Goal: Task Accomplishment & Management: Use online tool/utility

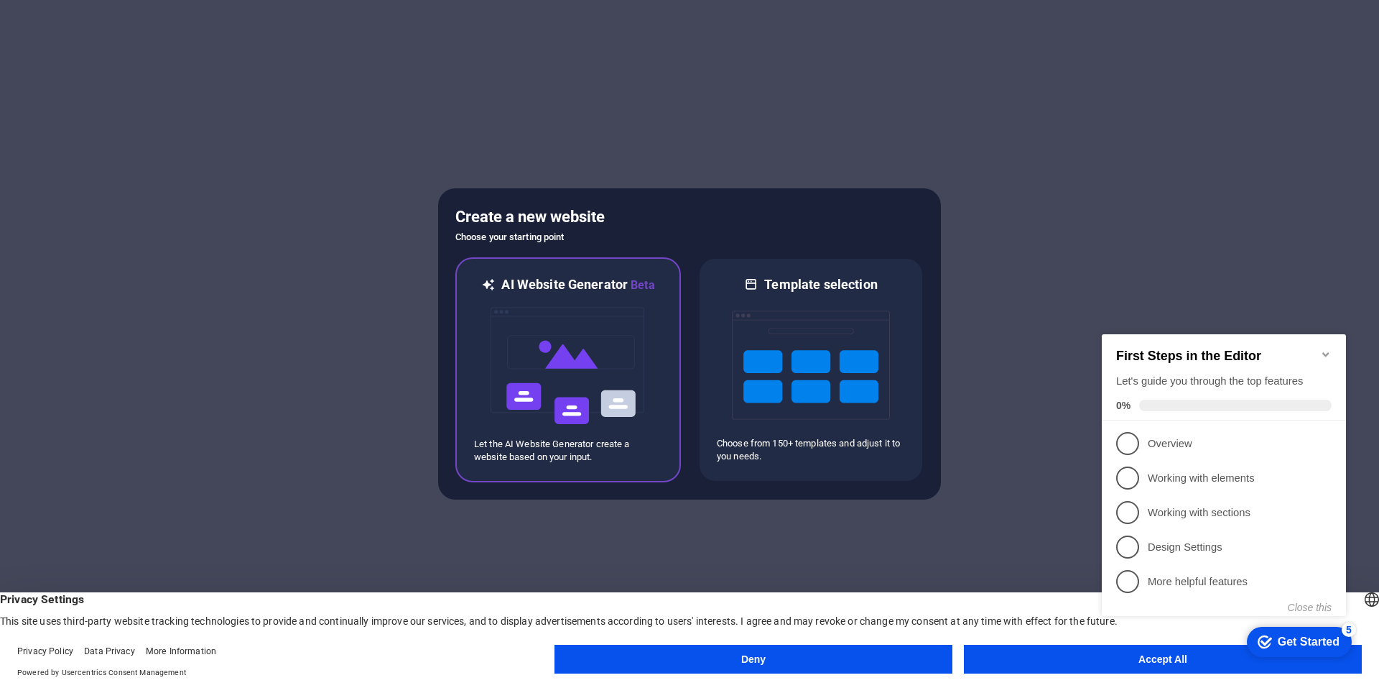
click at [612, 347] on img at bounding box center [568, 366] width 158 height 144
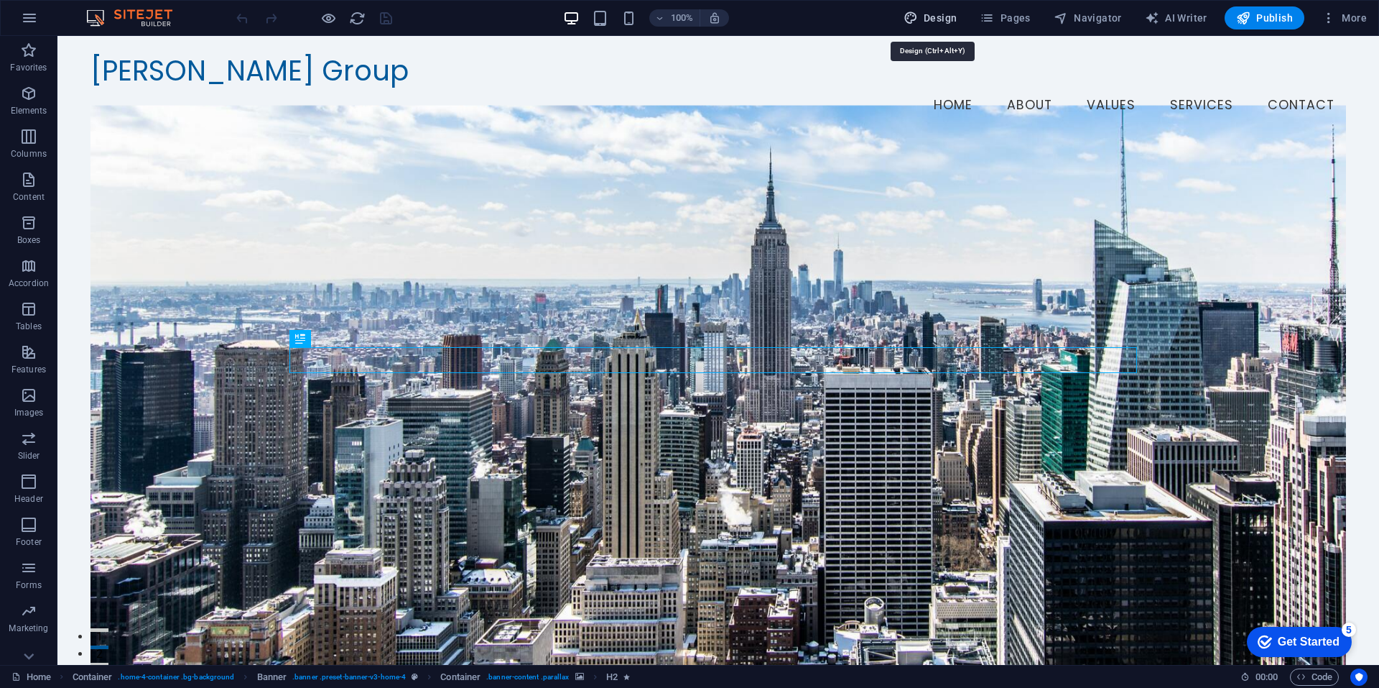
click at [0, 0] on span "Design" at bounding box center [0, 0] width 0 height 0
select select "px"
select select "200"
select select "px"
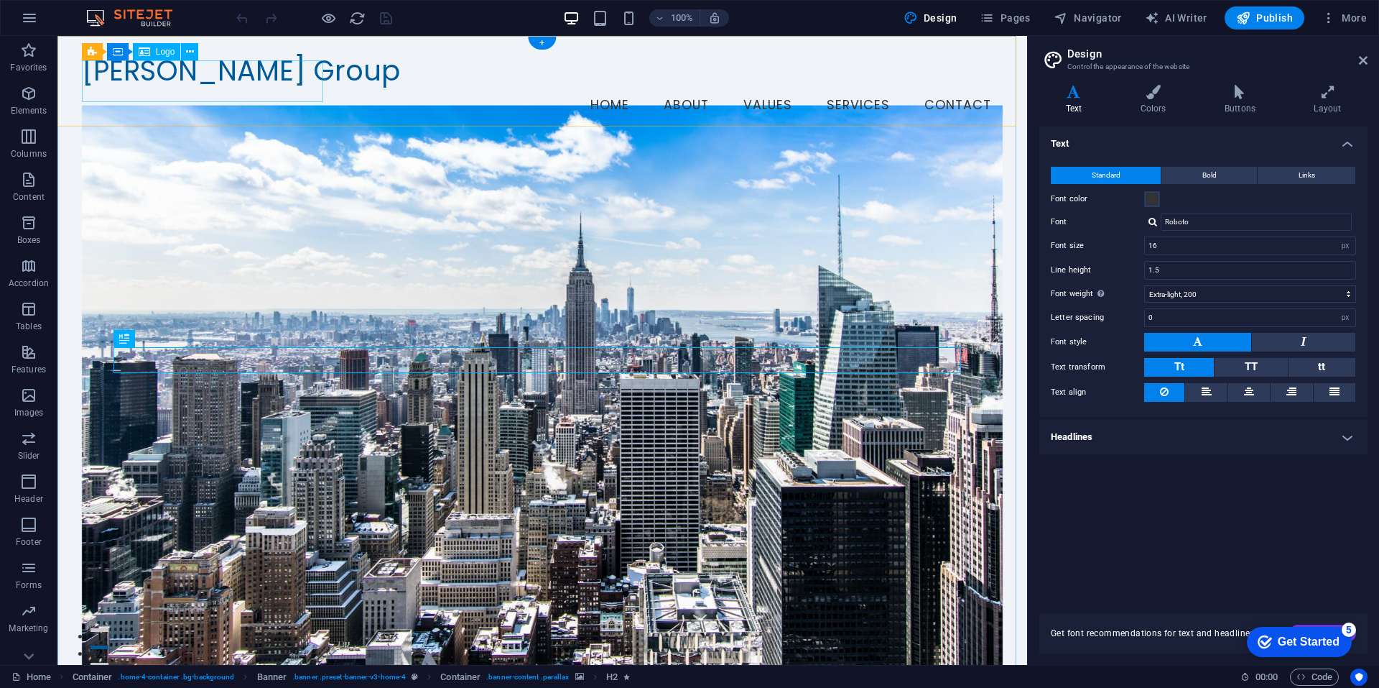
click at [264, 75] on div "[PERSON_NAME] Group" at bounding box center [543, 71] width 922 height 33
click at [879, 267] on figure at bounding box center [543, 391] width 922 height 573
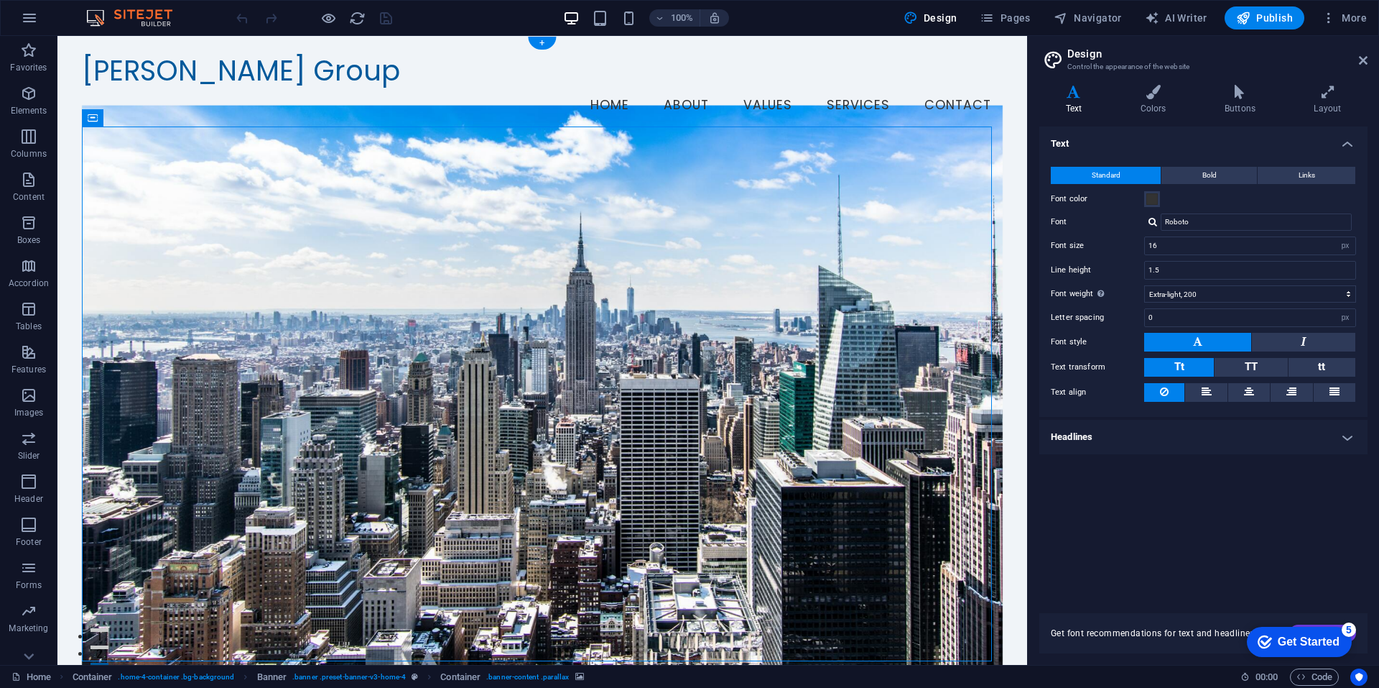
click at [139, 159] on figure at bounding box center [543, 391] width 922 height 573
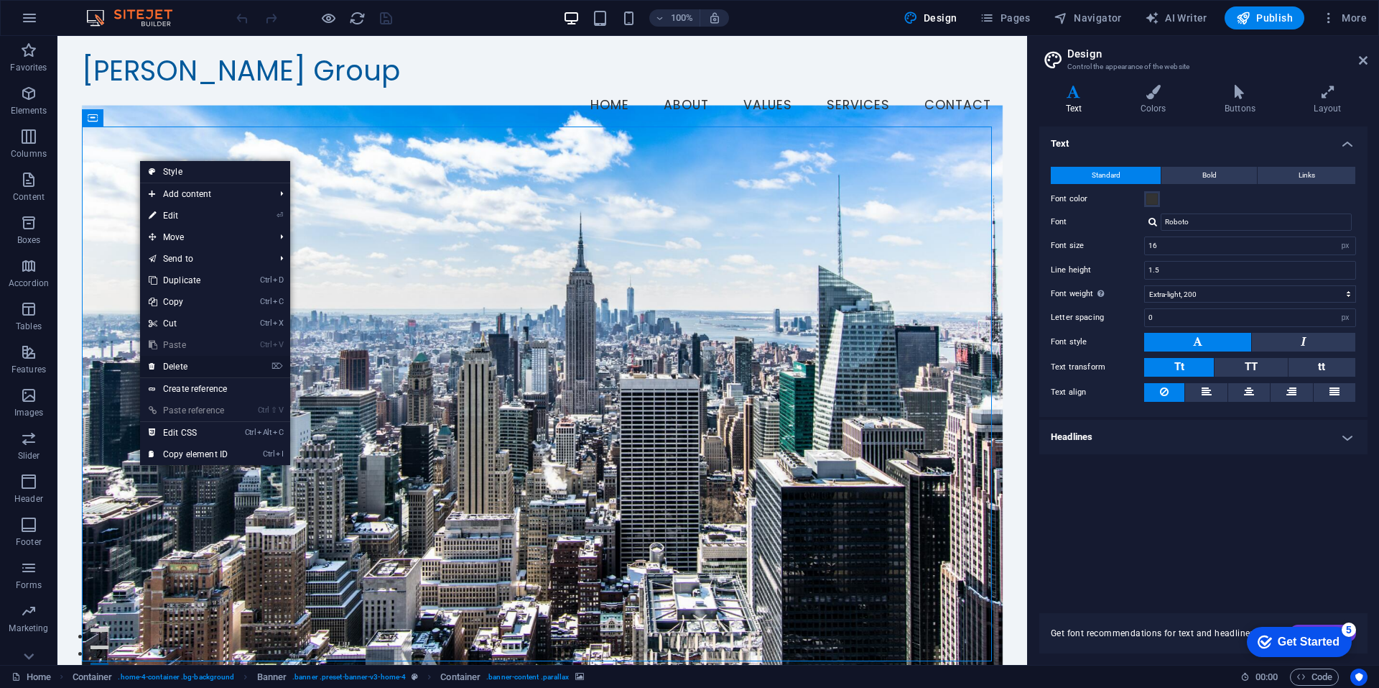
click at [187, 367] on link "⌦ Delete" at bounding box center [188, 367] width 96 height 22
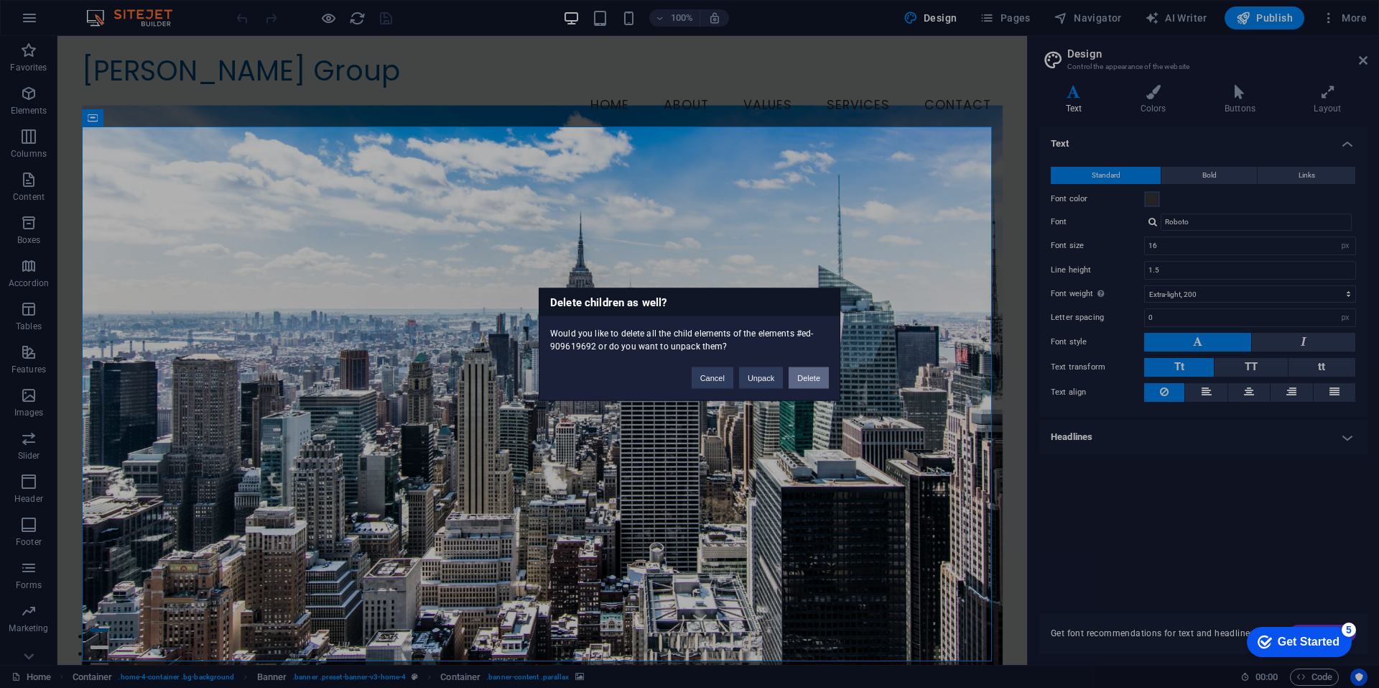
click at [811, 379] on button "Delete" at bounding box center [809, 377] width 40 height 22
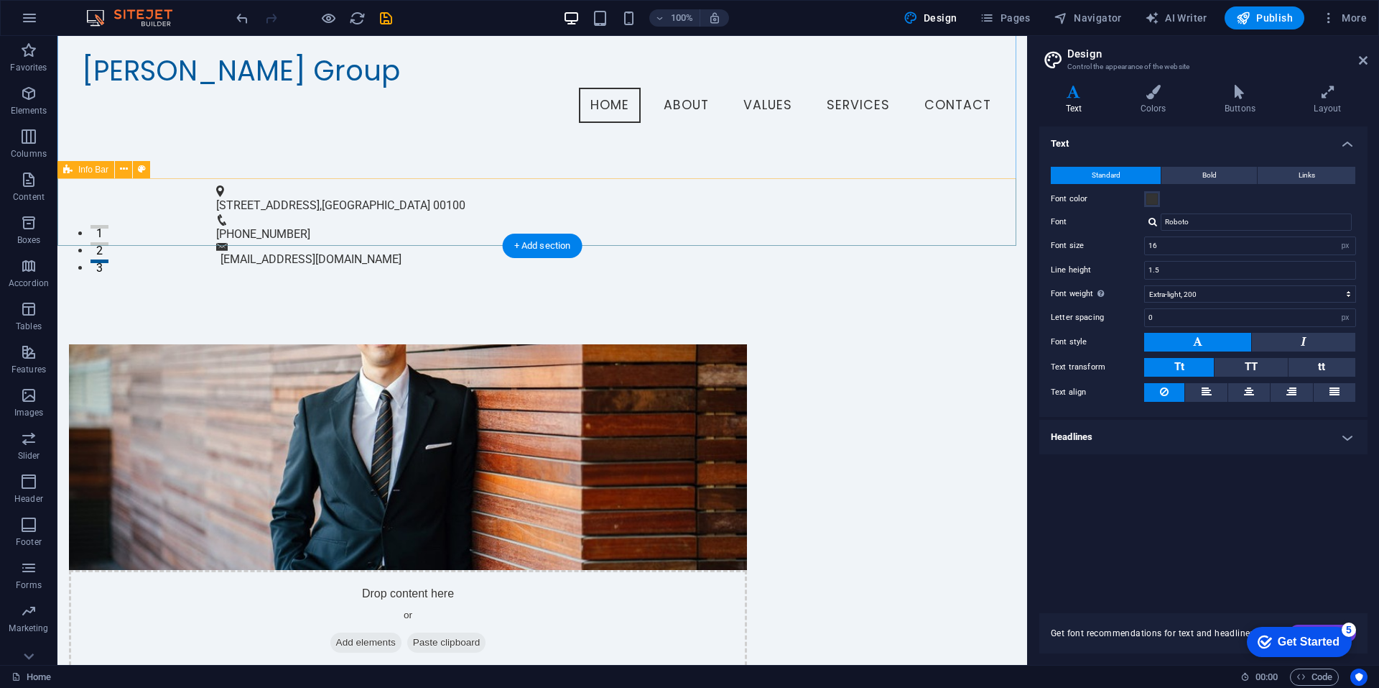
scroll to position [392, 0]
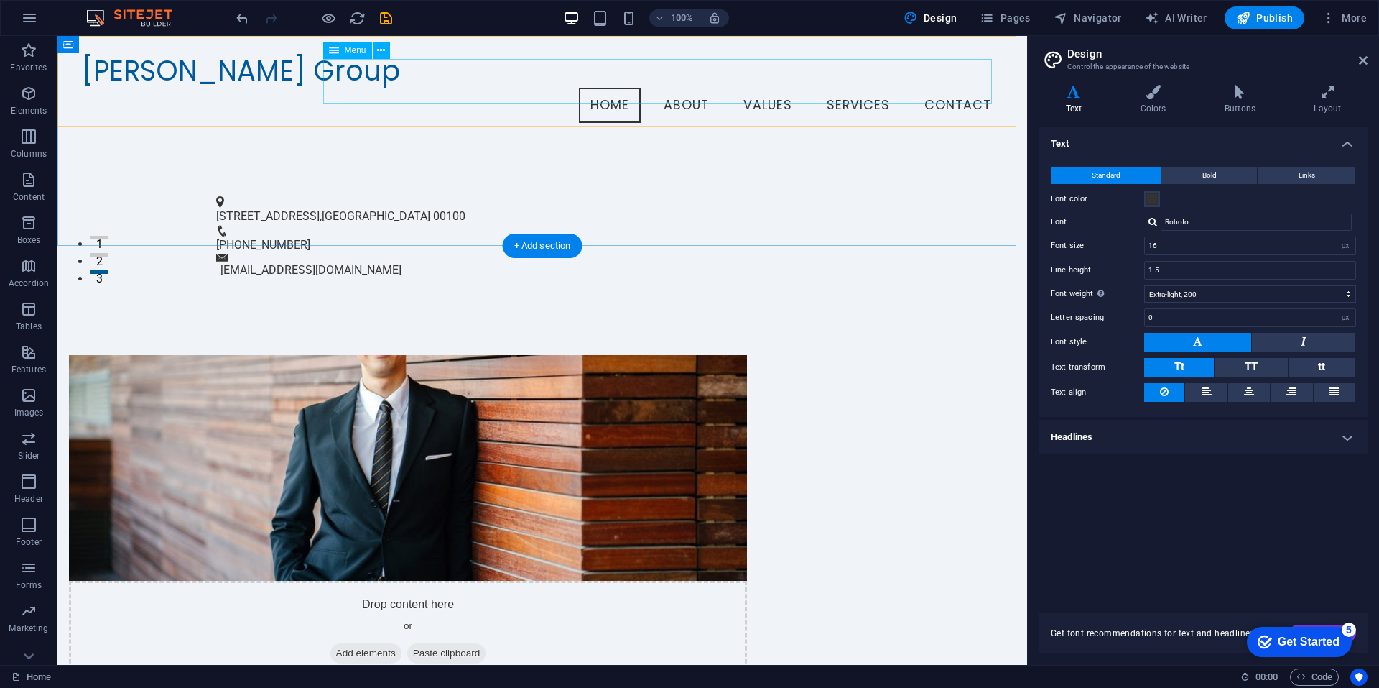
click at [609, 88] on nav "Home About Values Services Contact" at bounding box center [543, 106] width 922 height 36
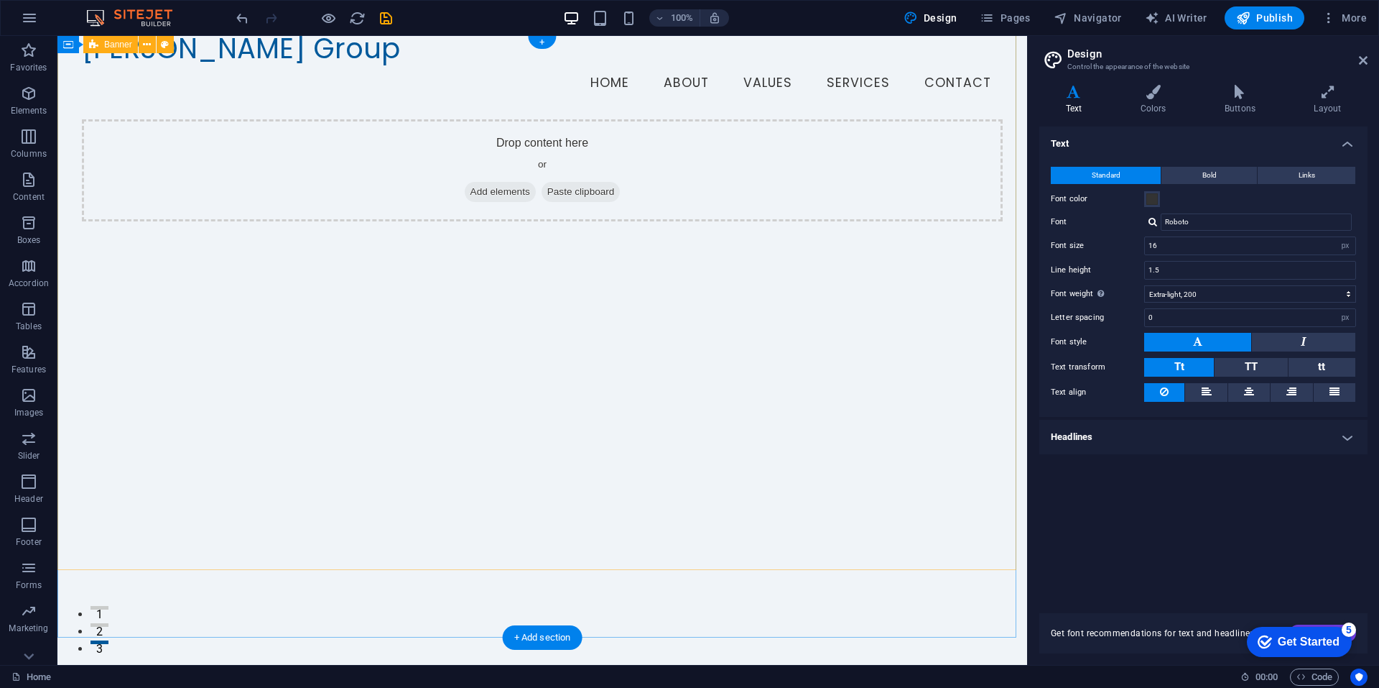
scroll to position [0, 0]
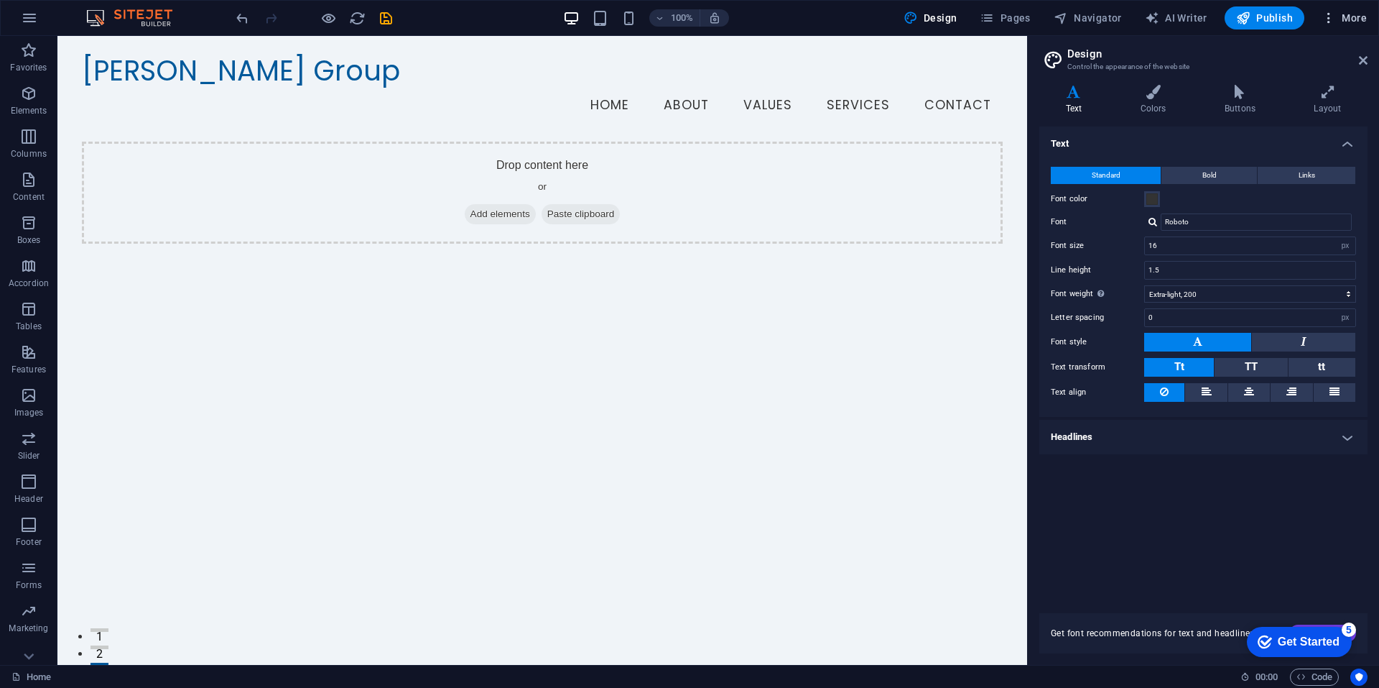
click at [1338, 14] on span "More" at bounding box center [1344, 18] width 45 height 14
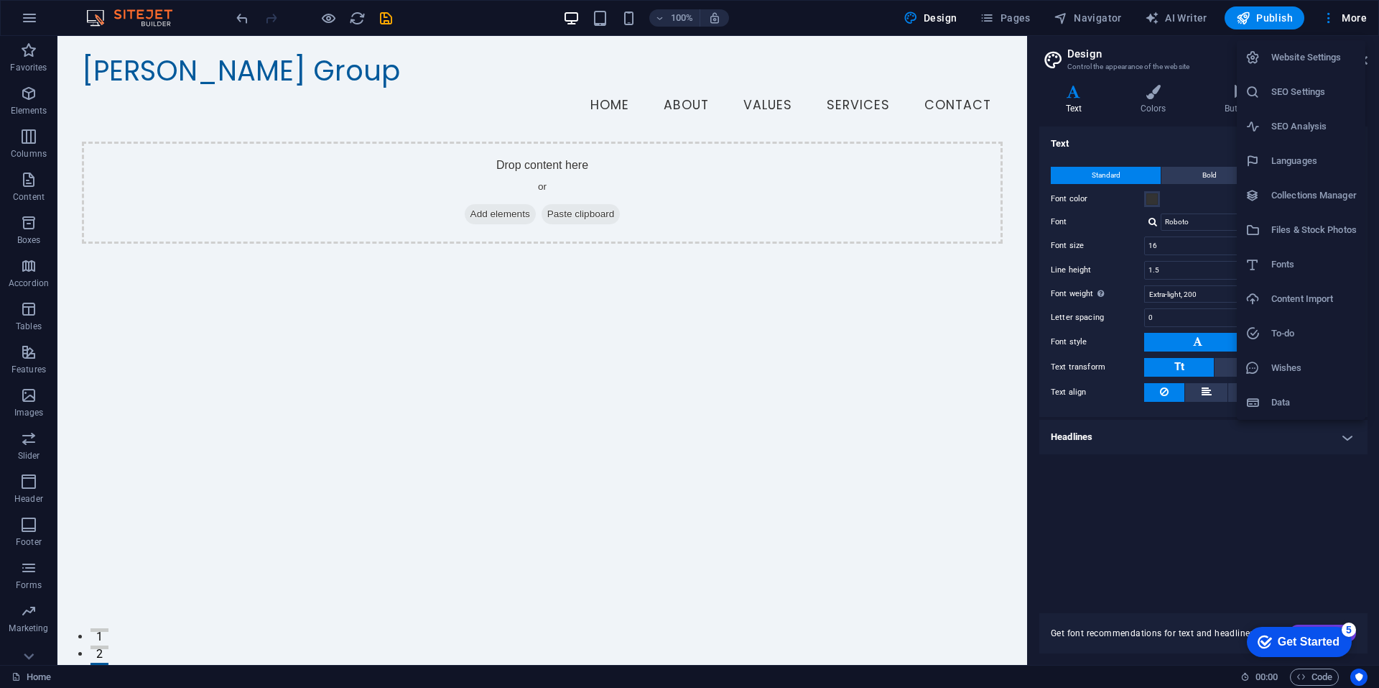
click at [1278, 55] on h6 "Website Settings" at bounding box center [1314, 57] width 85 height 17
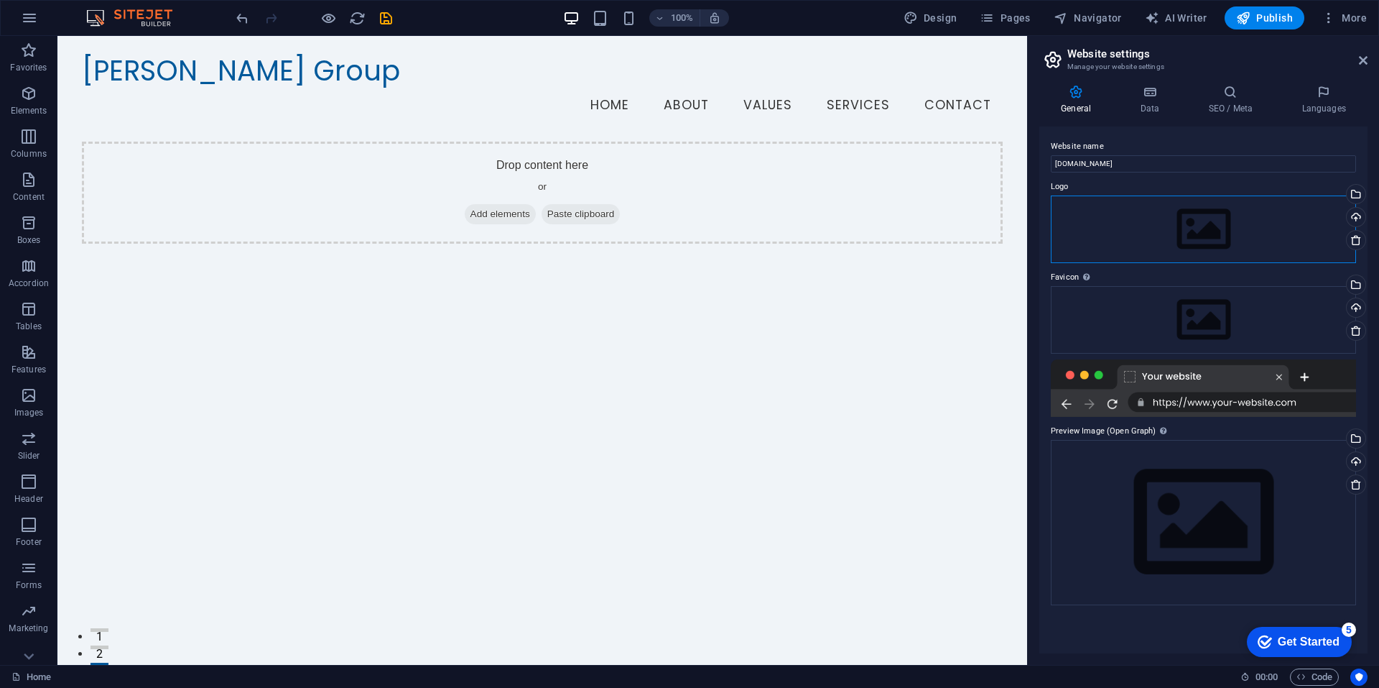
click at [1308, 213] on div "Drag files here, click to choose files or select files from Files or our free s…" at bounding box center [1203, 229] width 305 height 68
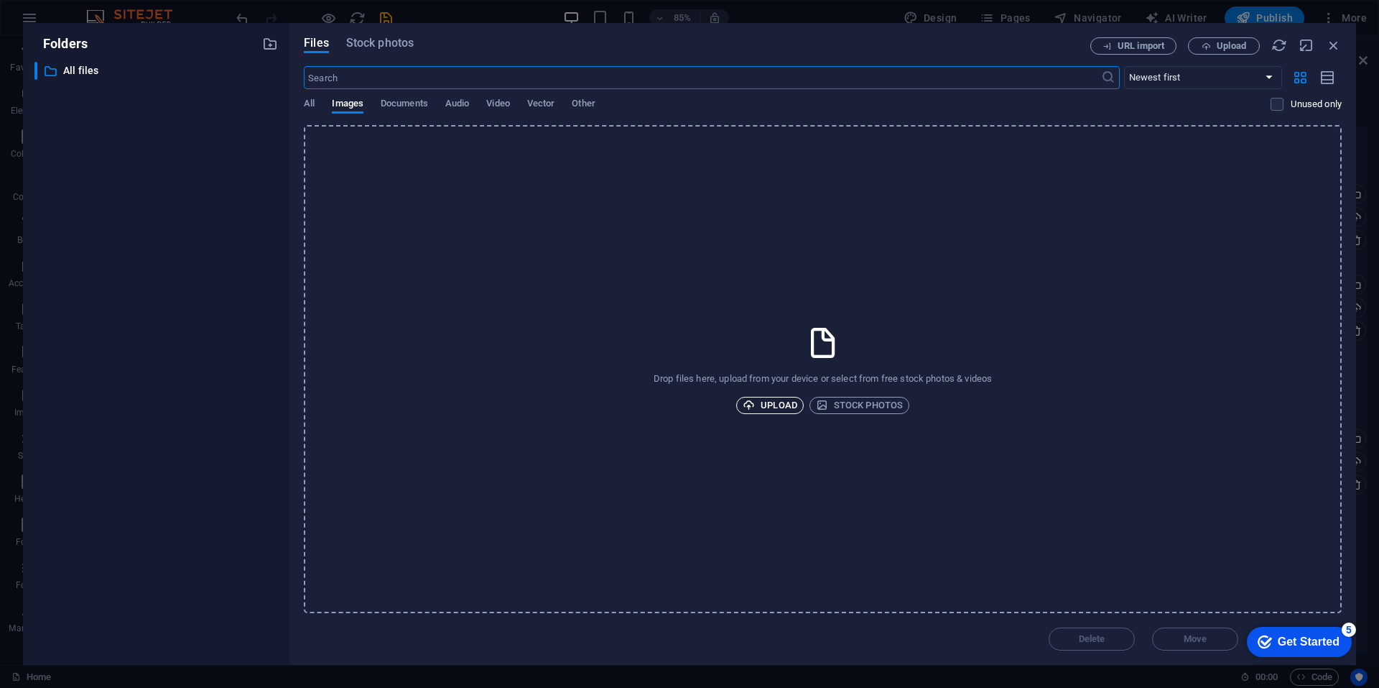
click at [770, 403] on span "Upload" at bounding box center [770, 405] width 55 height 17
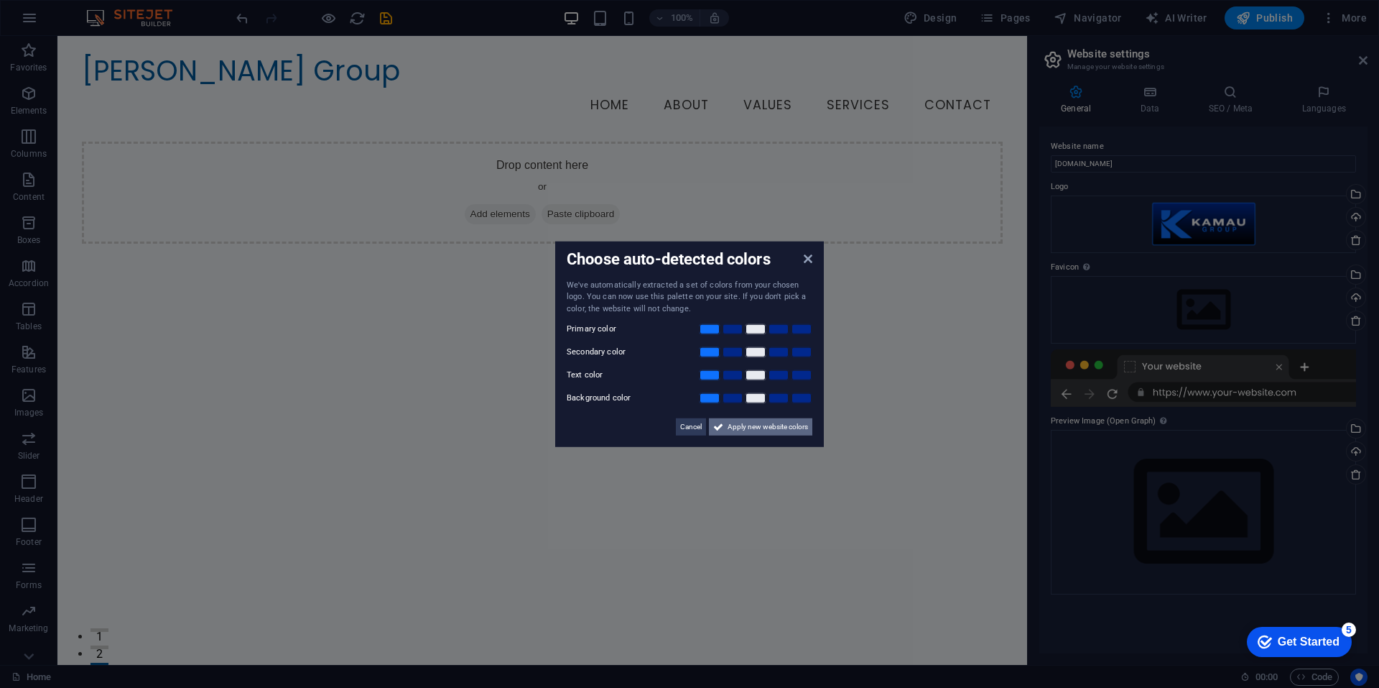
click at [777, 430] on span "Apply new website colors" at bounding box center [768, 426] width 80 height 17
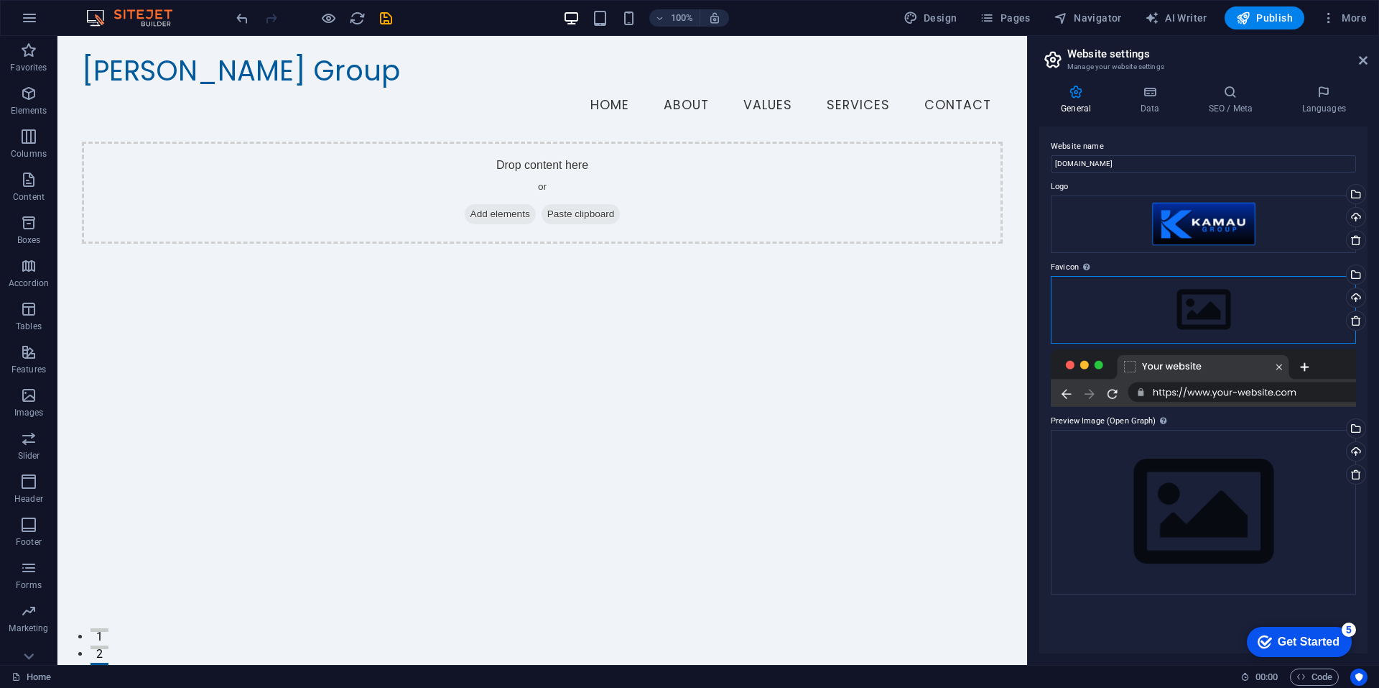
click at [1241, 313] on div "Drag files here, click to choose files or select files from Files or our free s…" at bounding box center [1203, 310] width 305 height 68
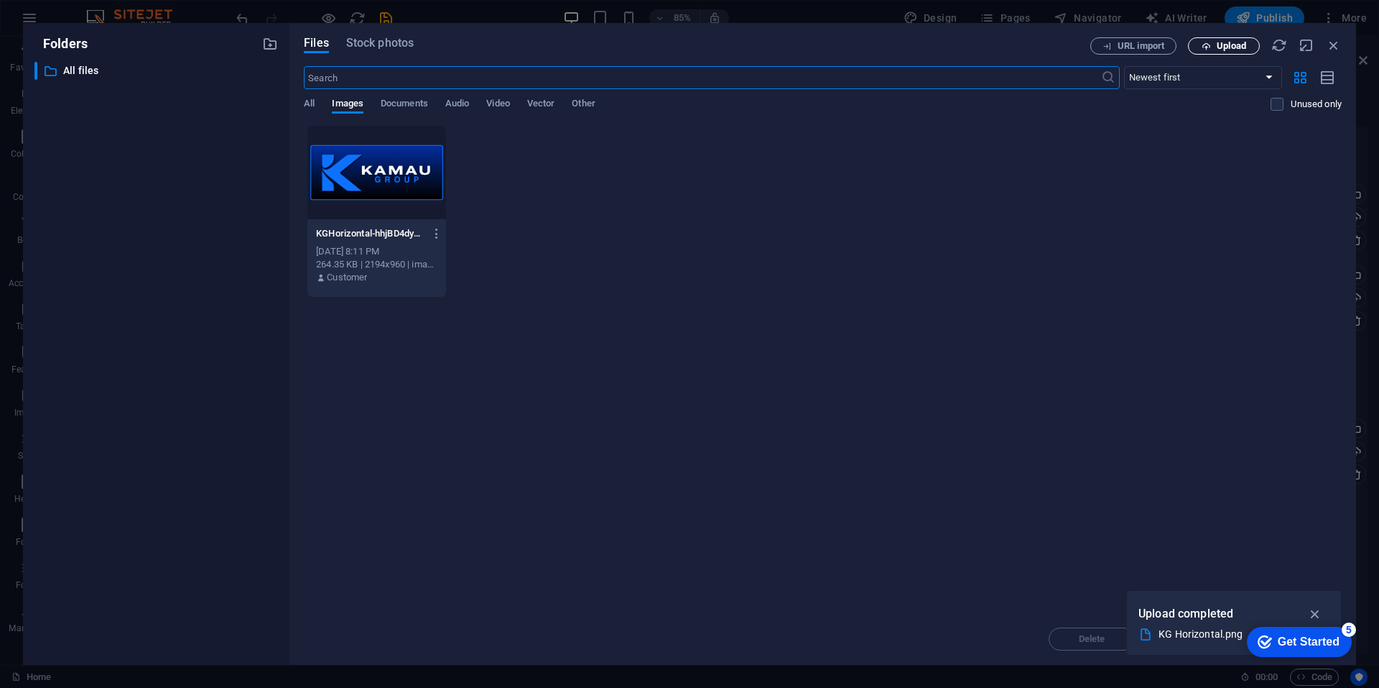
click at [1231, 45] on span "Upload" at bounding box center [1231, 46] width 29 height 9
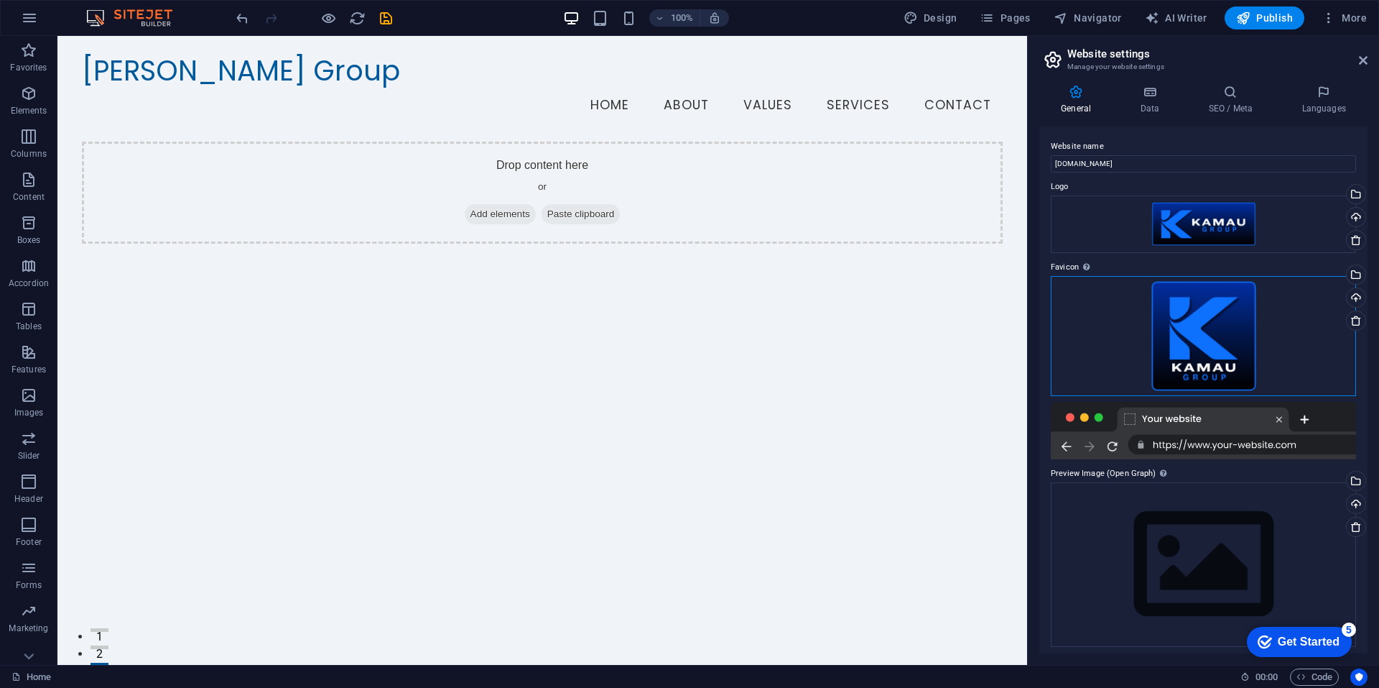
click at [1306, 323] on div "Drag files here, click to choose files or select files from Files or our free s…" at bounding box center [1203, 336] width 305 height 121
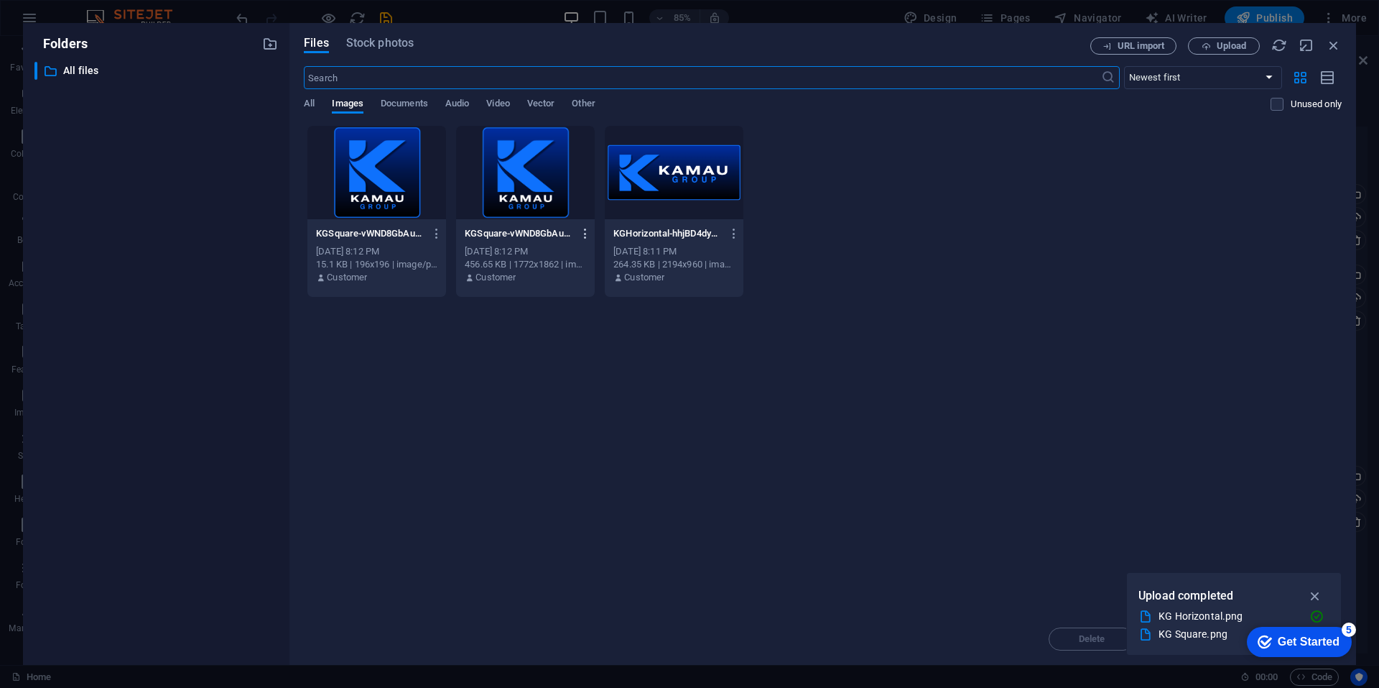
click at [585, 233] on icon "button" at bounding box center [586, 233] width 14 height 13
click at [578, 509] on h6 "Delete" at bounding box center [593, 512] width 61 height 17
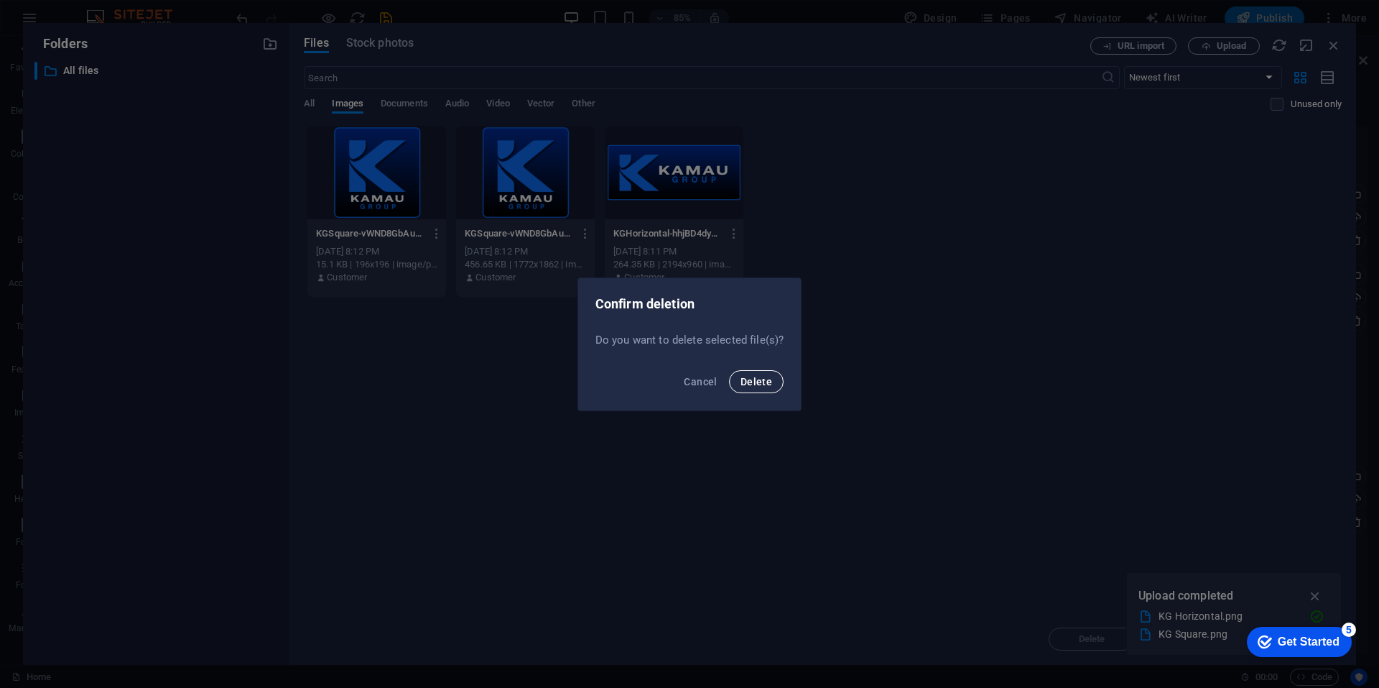
click at [762, 376] on span "Delete" at bounding box center [757, 381] width 32 height 11
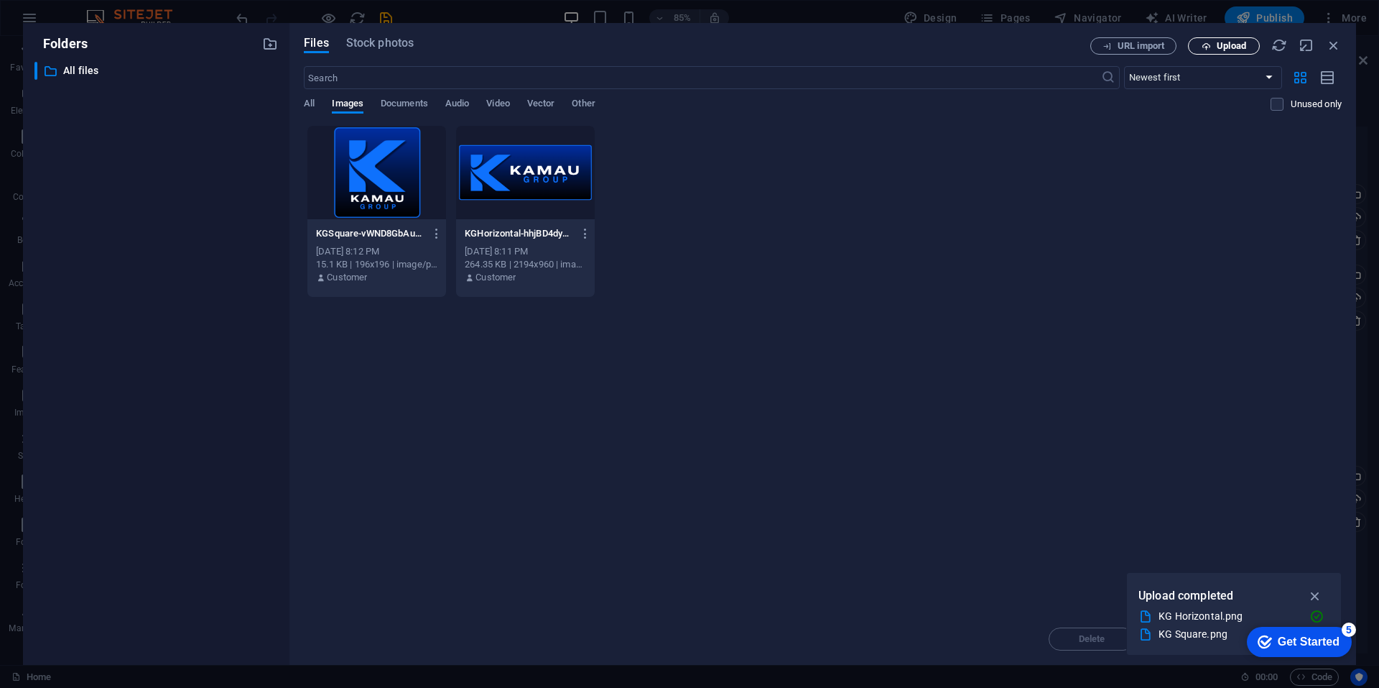
click at [1236, 43] on span "Upload" at bounding box center [1231, 46] width 29 height 9
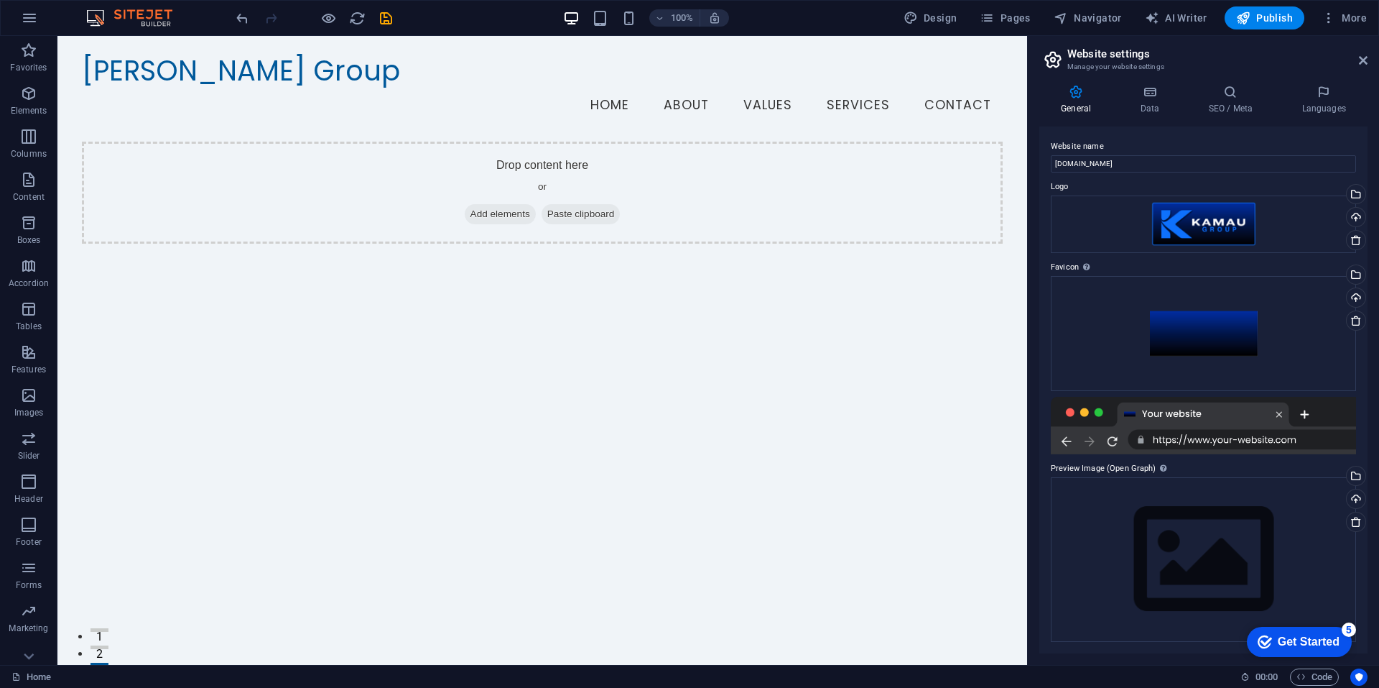
drag, startPoint x: 812, startPoint y: 250, endPoint x: 828, endPoint y: 252, distance: 16.7
click at [812, 250] on div "Drop content here or Add elements Paste clipboard" at bounding box center [542, 409] width 970 height 535
